Goal: Task Accomplishment & Management: Complete application form

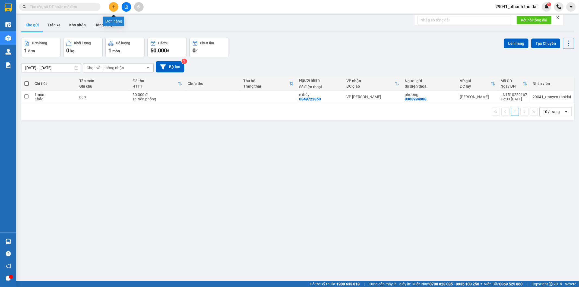
click at [110, 4] on button at bounding box center [113, 6] width 9 height 9
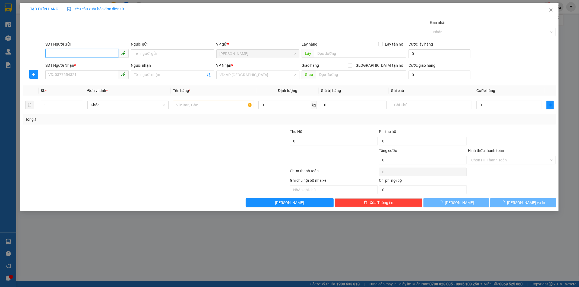
click at [90, 57] on input "SĐT Người Gửi" at bounding box center [81, 53] width 73 height 9
type input "0942769542"
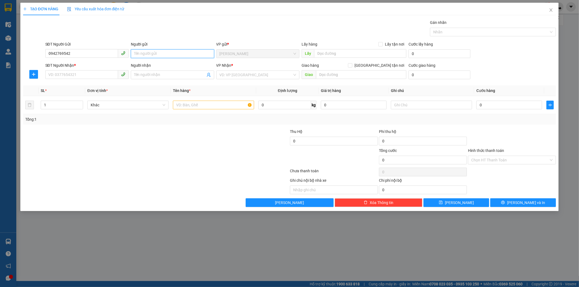
click at [160, 53] on input "Người gửi" at bounding box center [172, 53] width 83 height 9
click at [141, 53] on input "Người gửi" at bounding box center [172, 53] width 83 height 9
type input "thuỷ"
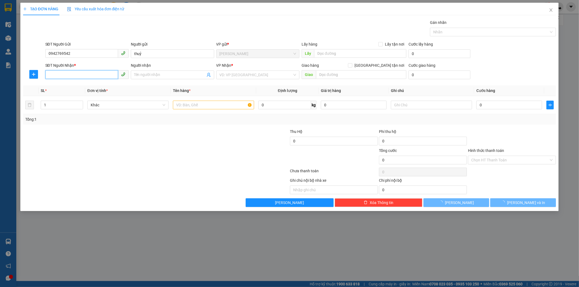
click at [62, 75] on input "SĐT Người Nhận *" at bounding box center [81, 74] width 73 height 9
drag, startPoint x: 66, startPoint y: 75, endPoint x: 102, endPoint y: 78, distance: 36.2
click at [102, 78] on input "0396865118" at bounding box center [81, 74] width 73 height 9
type input "0396865188"
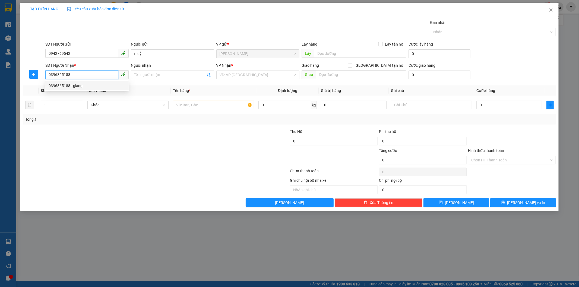
click at [93, 84] on div "0396865188 - giang" at bounding box center [87, 86] width 77 height 6
type input "giang"
type input "0396865188"
click at [219, 106] on input "text" at bounding box center [213, 105] width 81 height 9
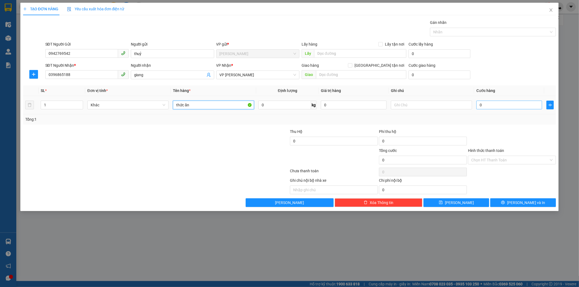
type input "thức ăn"
click at [496, 107] on input "0" at bounding box center [509, 105] width 66 height 9
type input "4"
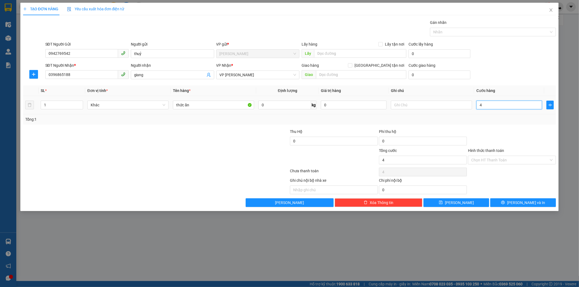
type input "40"
type input "400"
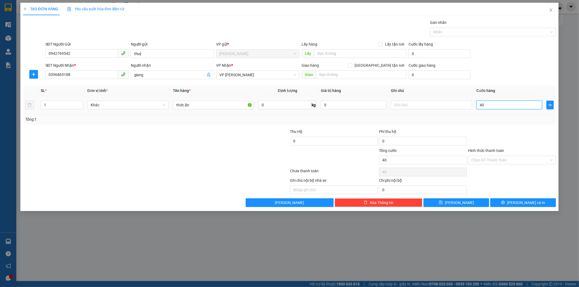
type input "400"
type input "4.000"
type input "40.000"
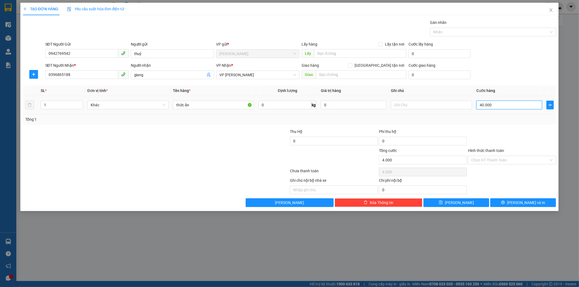
type input "40.000"
click at [497, 202] on button "Lưu và In" at bounding box center [523, 202] width 66 height 9
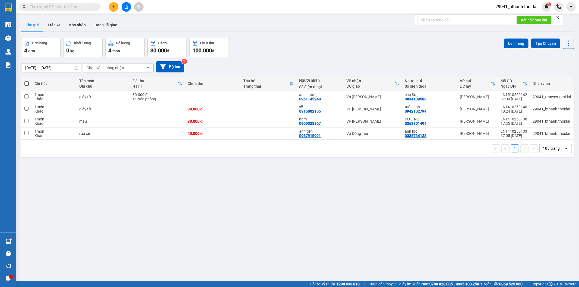
click at [88, 7] on input "text" at bounding box center [62, 7] width 64 height 6
click at [68, 9] on input "text" at bounding box center [62, 7] width 64 height 6
